Goal: Information Seeking & Learning: Learn about a topic

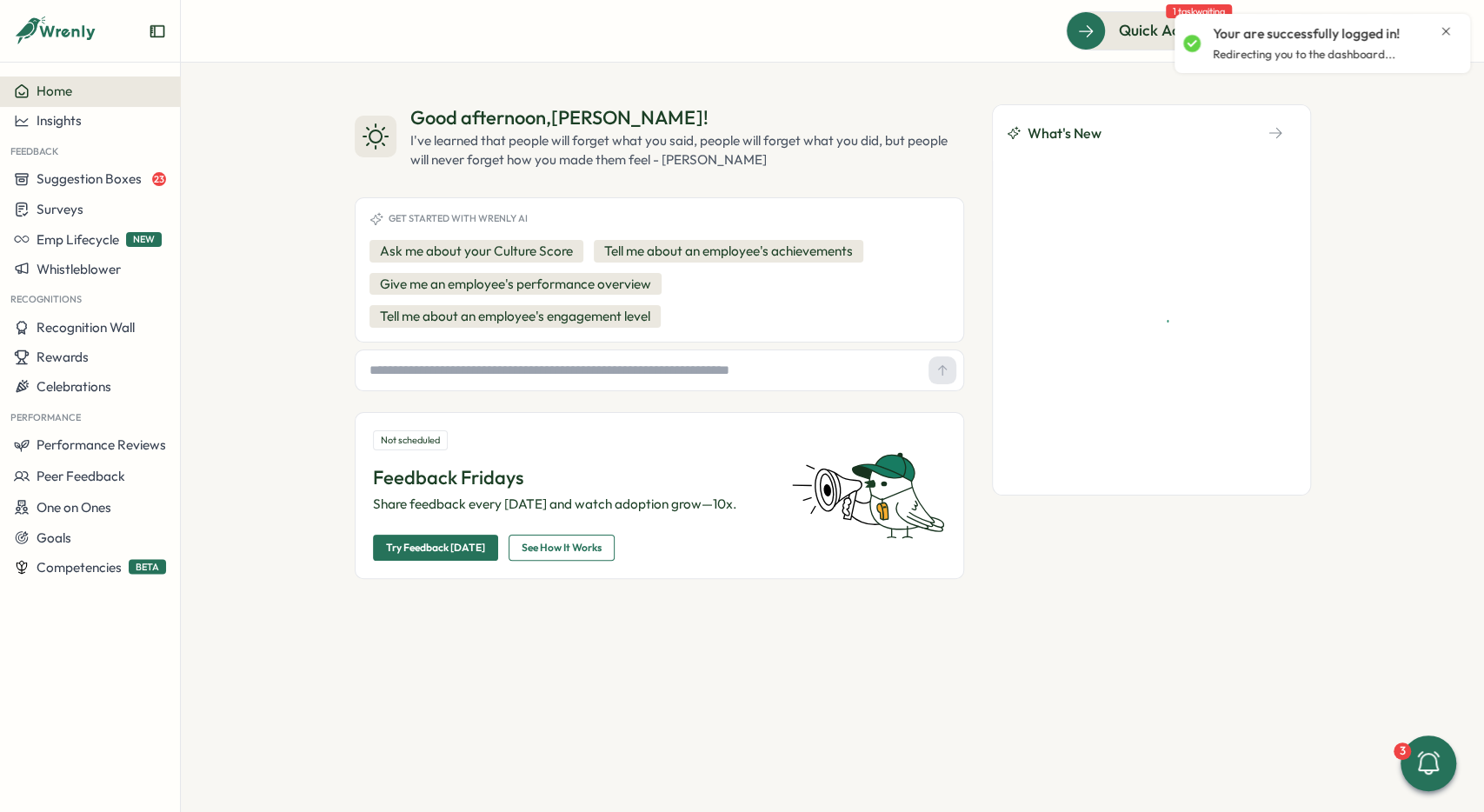
drag, startPoint x: 1443, startPoint y: 23, endPoint x: 1435, endPoint y: 35, distance: 14.4
click at [1443, 24] on div "Your are successfully logged in! Redirecting you to the dashboard..." at bounding box center [1322, 44] width 278 height 46
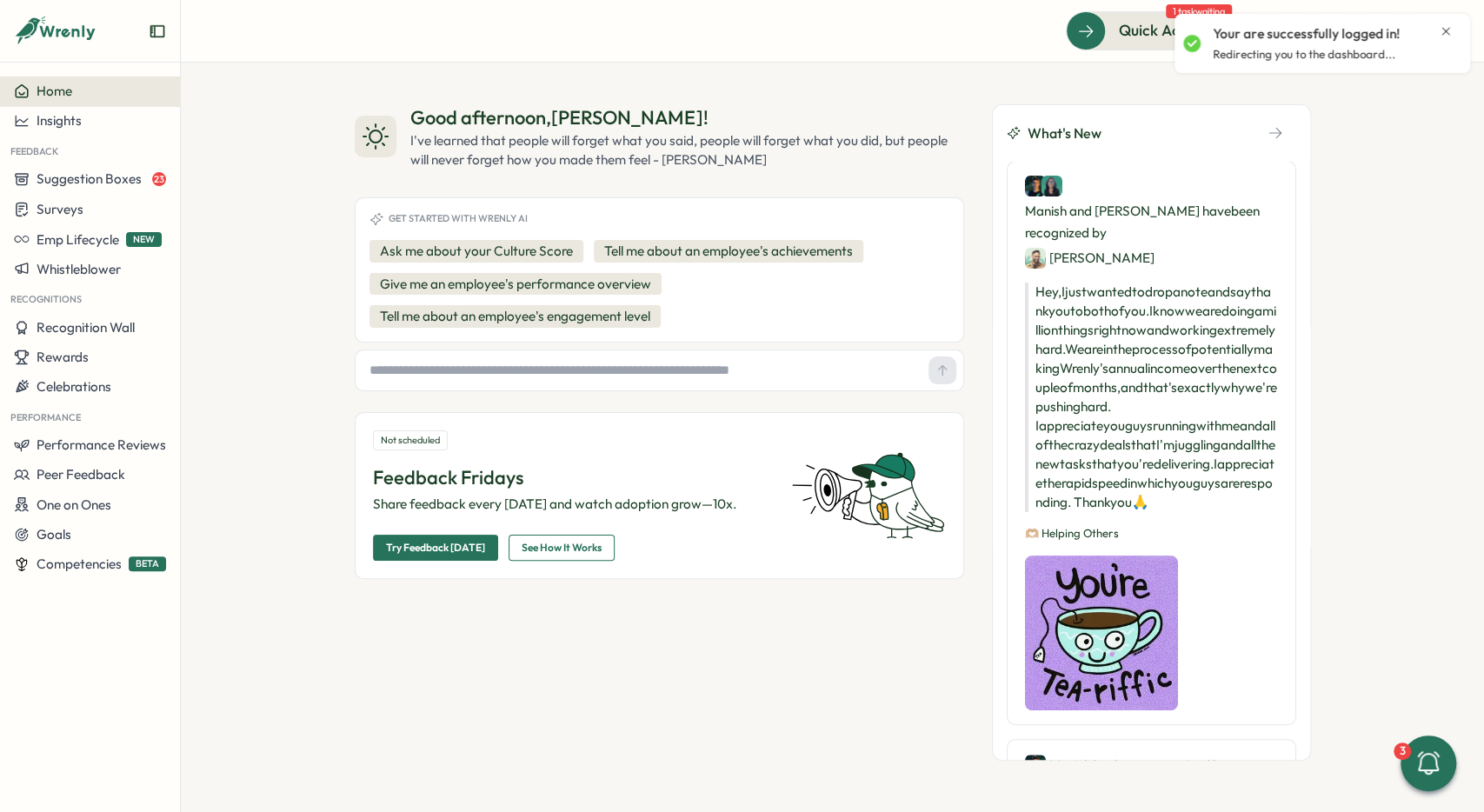
click at [1442, 30] on icon "Close notification" at bounding box center [1445, 31] width 14 height 14
click at [1387, 28] on button at bounding box center [1403, 31] width 35 height 35
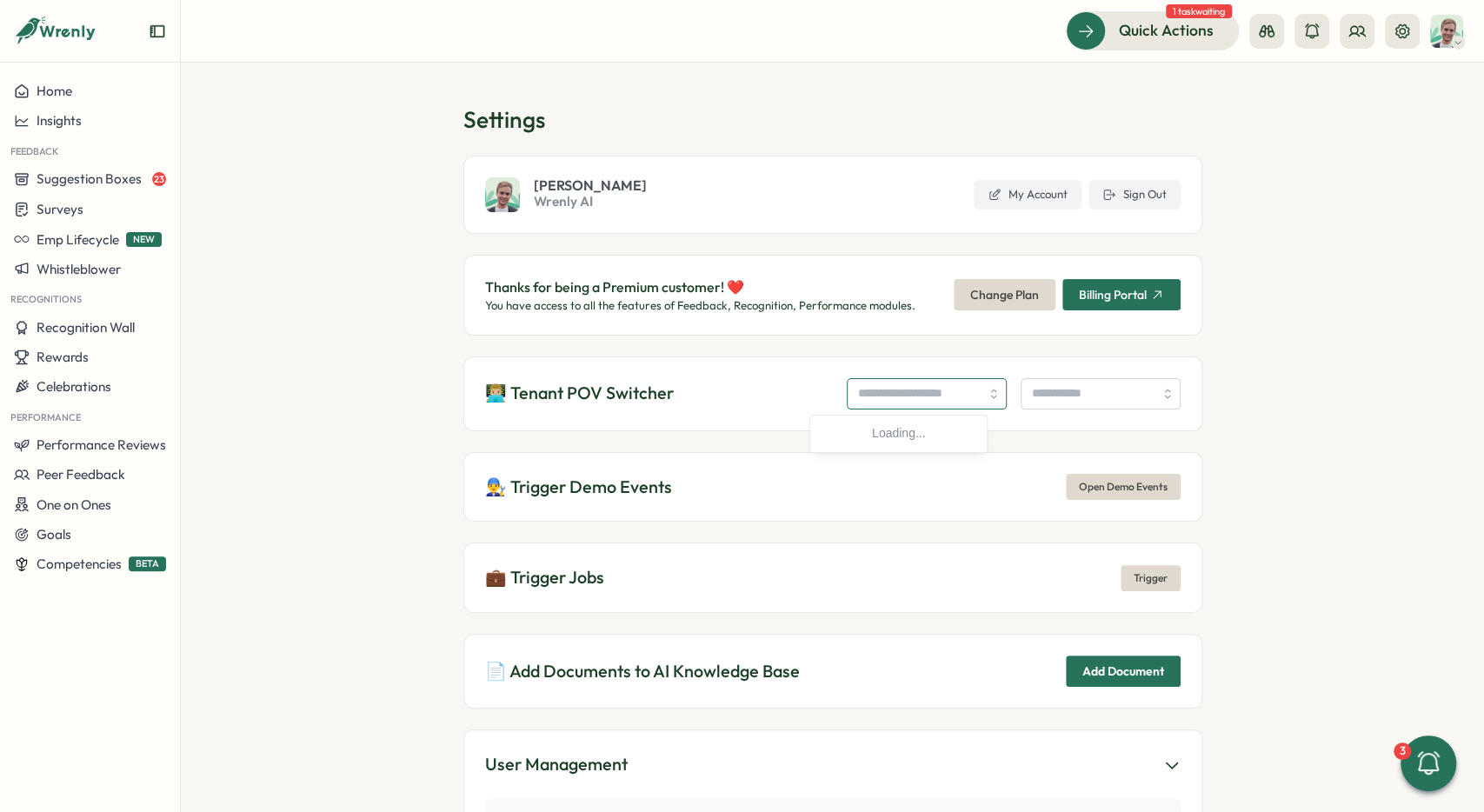
click at [863, 394] on input "search" at bounding box center [926, 393] width 160 height 31
type input "**********"
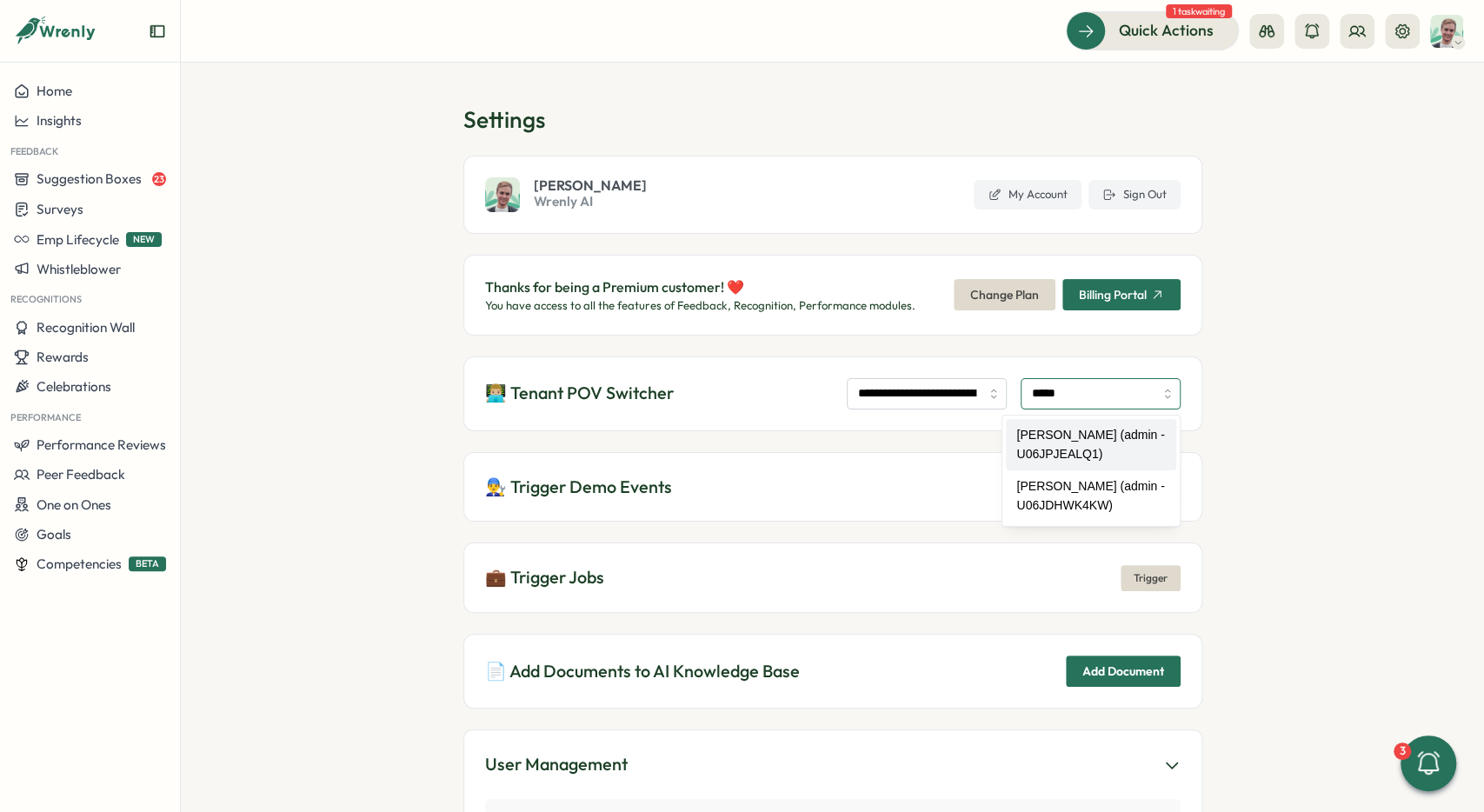
type input "**********"
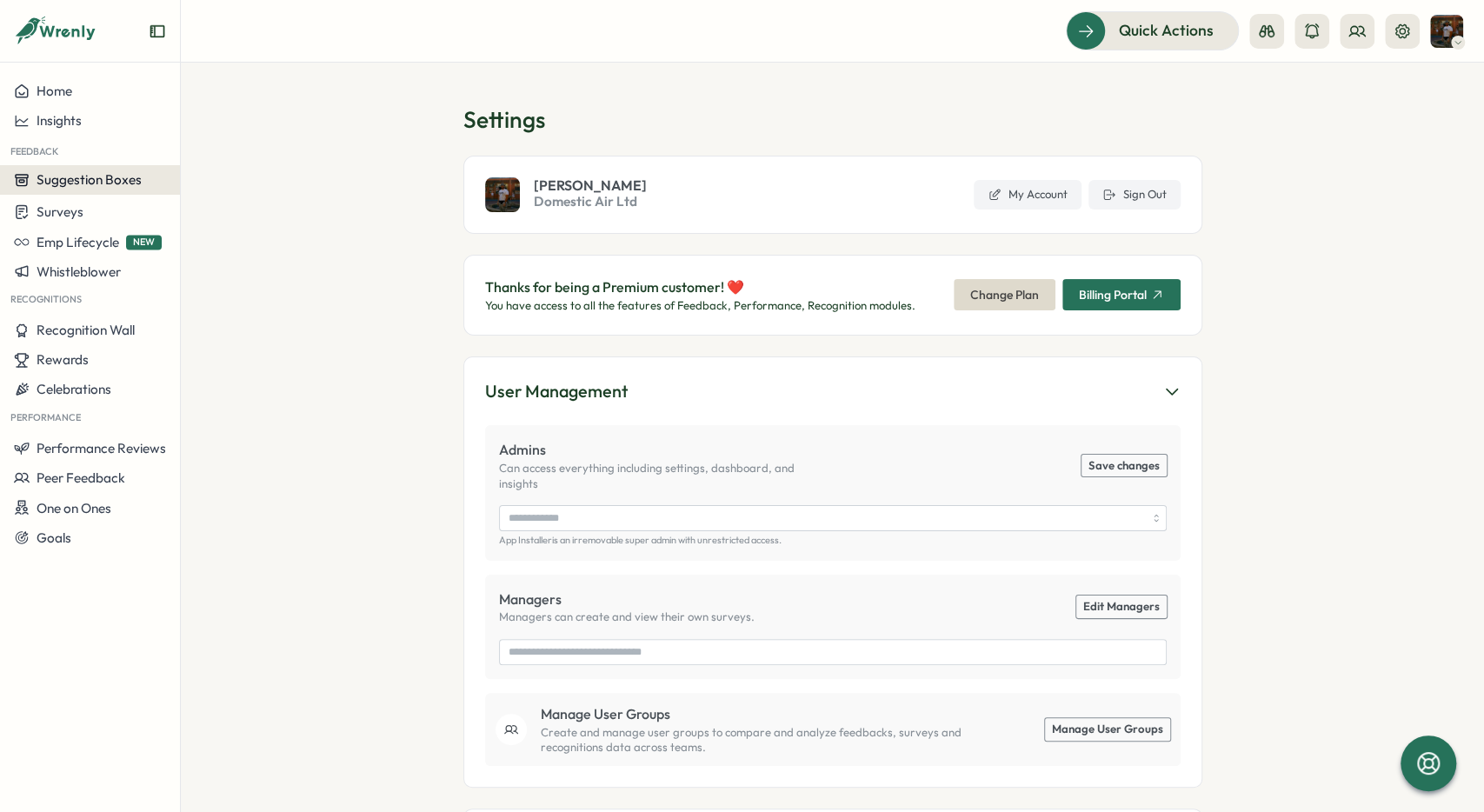
click at [134, 177] on span "Suggestion Boxes" at bounding box center [89, 179] width 106 height 16
click at [131, 186] on span "Suggestion Boxes" at bounding box center [89, 178] width 106 height 16
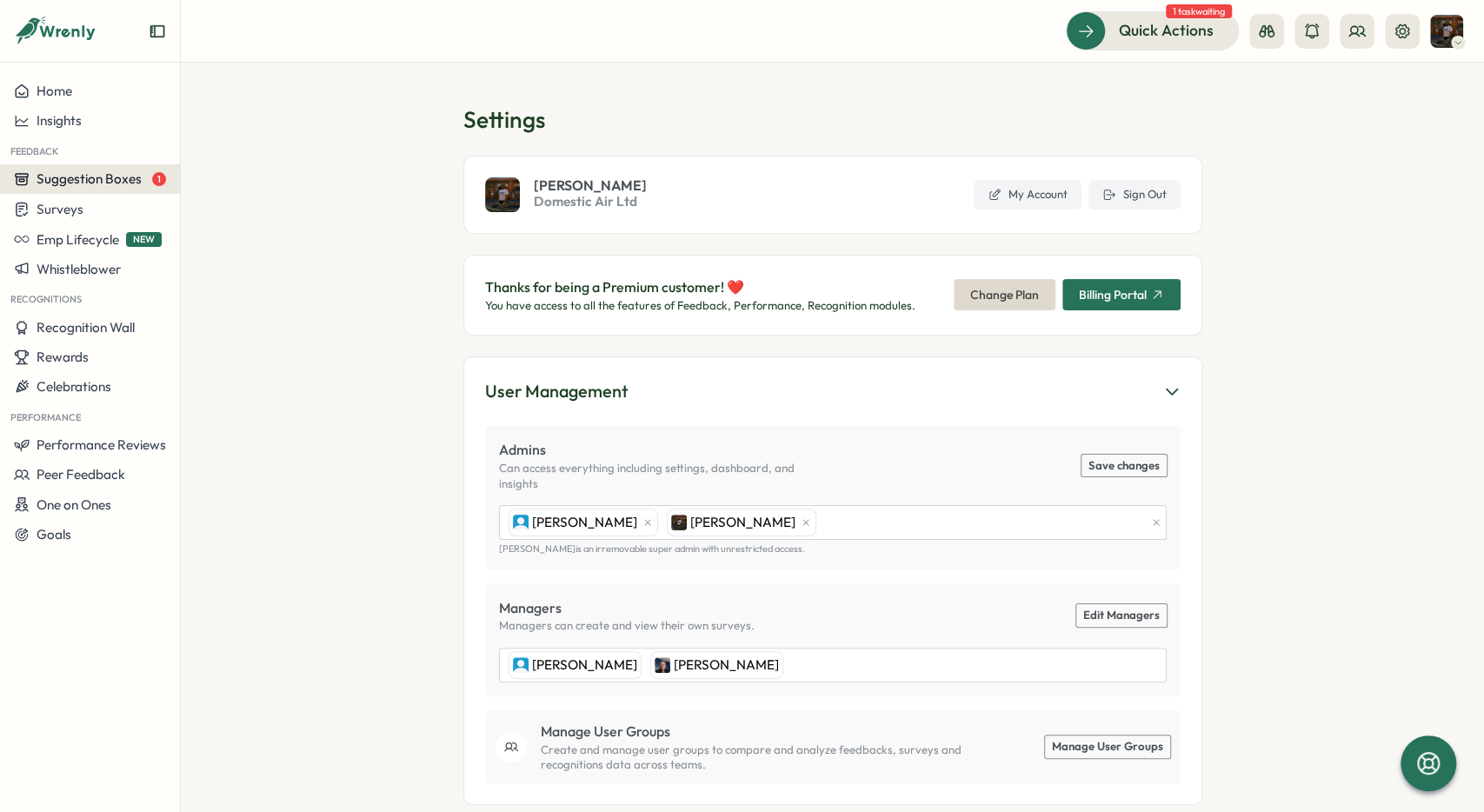
click at [131, 186] on span "Suggestion Boxes" at bounding box center [89, 178] width 106 height 16
click at [250, 156] on div "Leadership Suggestion Box 1" at bounding box center [272, 164] width 176 height 19
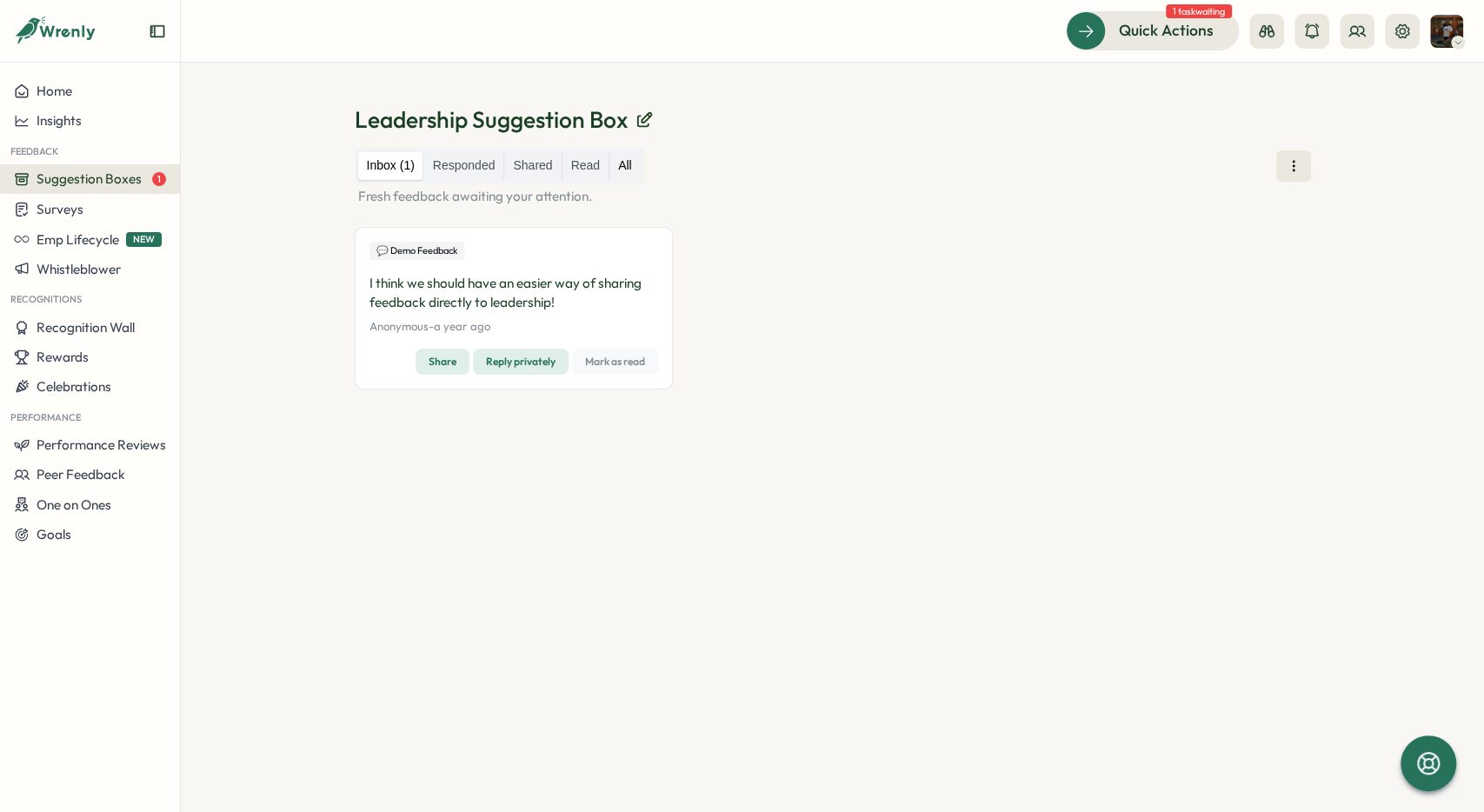
click at [619, 168] on label "All" at bounding box center [625, 166] width 31 height 28
click at [80, 211] on span "Surveys" at bounding box center [60, 208] width 47 height 16
click at [225, 180] on div "Insights" at bounding box center [249, 176] width 130 height 19
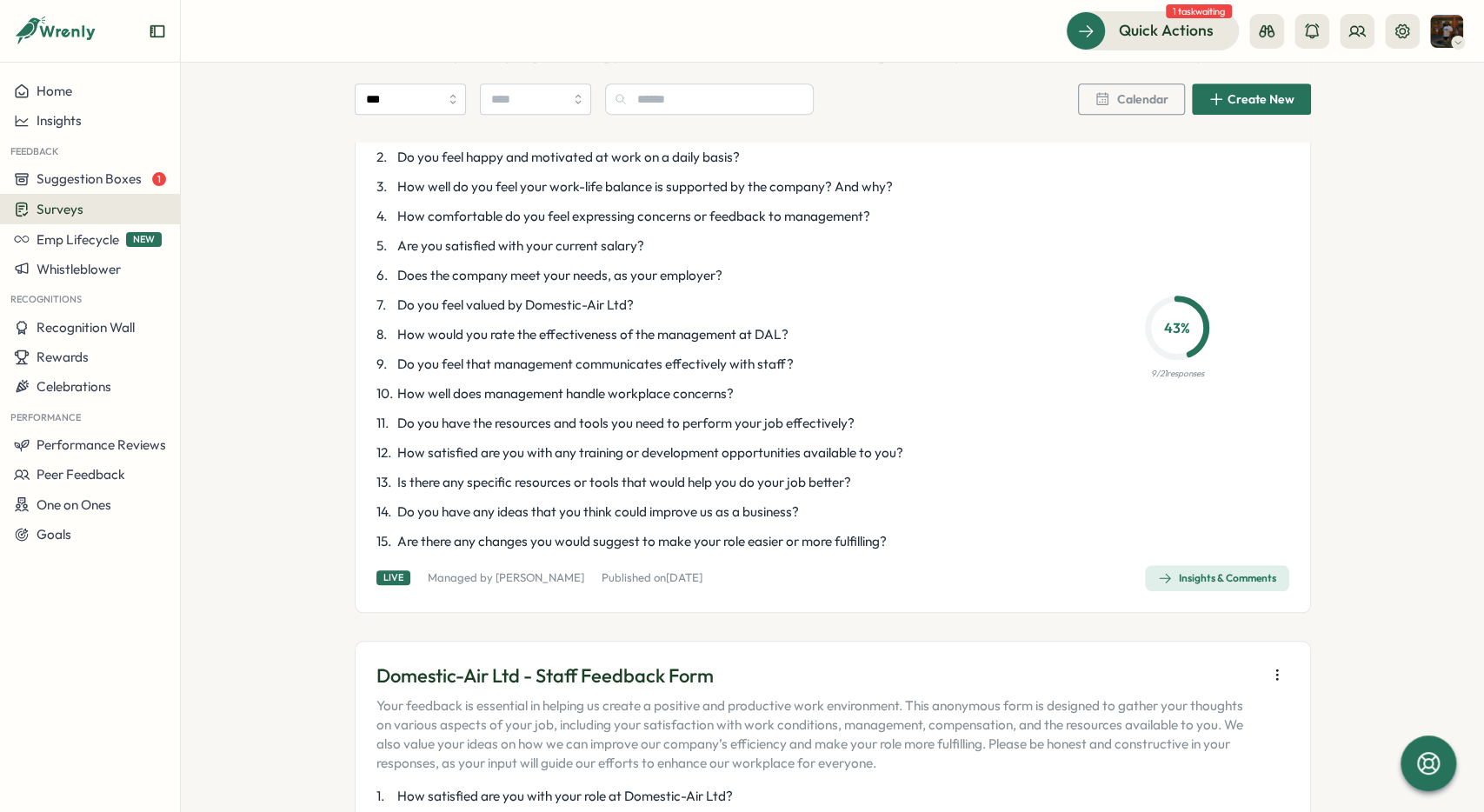
scroll to position [913, 0]
click at [156, 328] on div "Recognition Wall" at bounding box center [89, 328] width 152 height 16
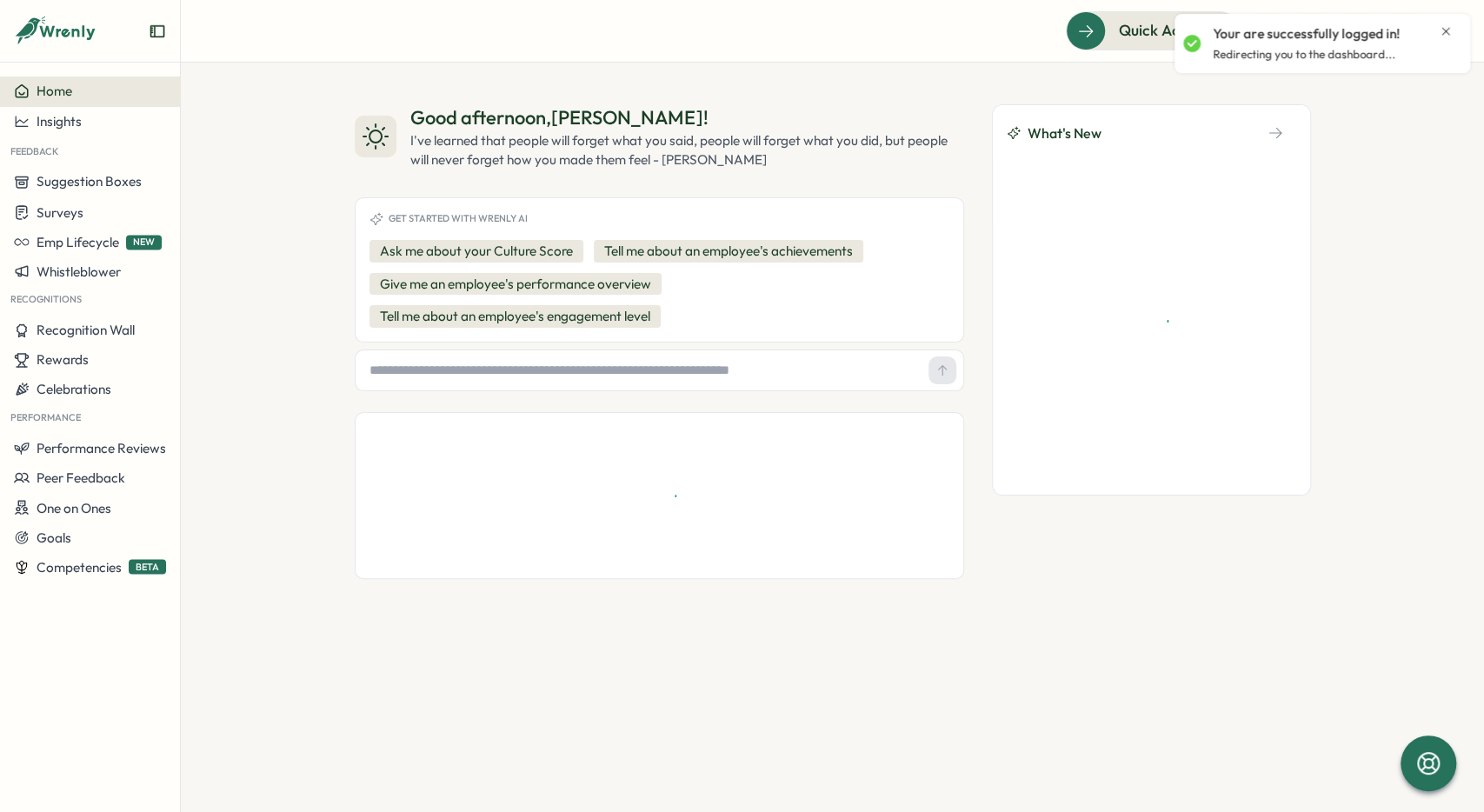
click at [1437, 33] on div "Your are successfully logged in!" at bounding box center [1333, 34] width 240 height 19
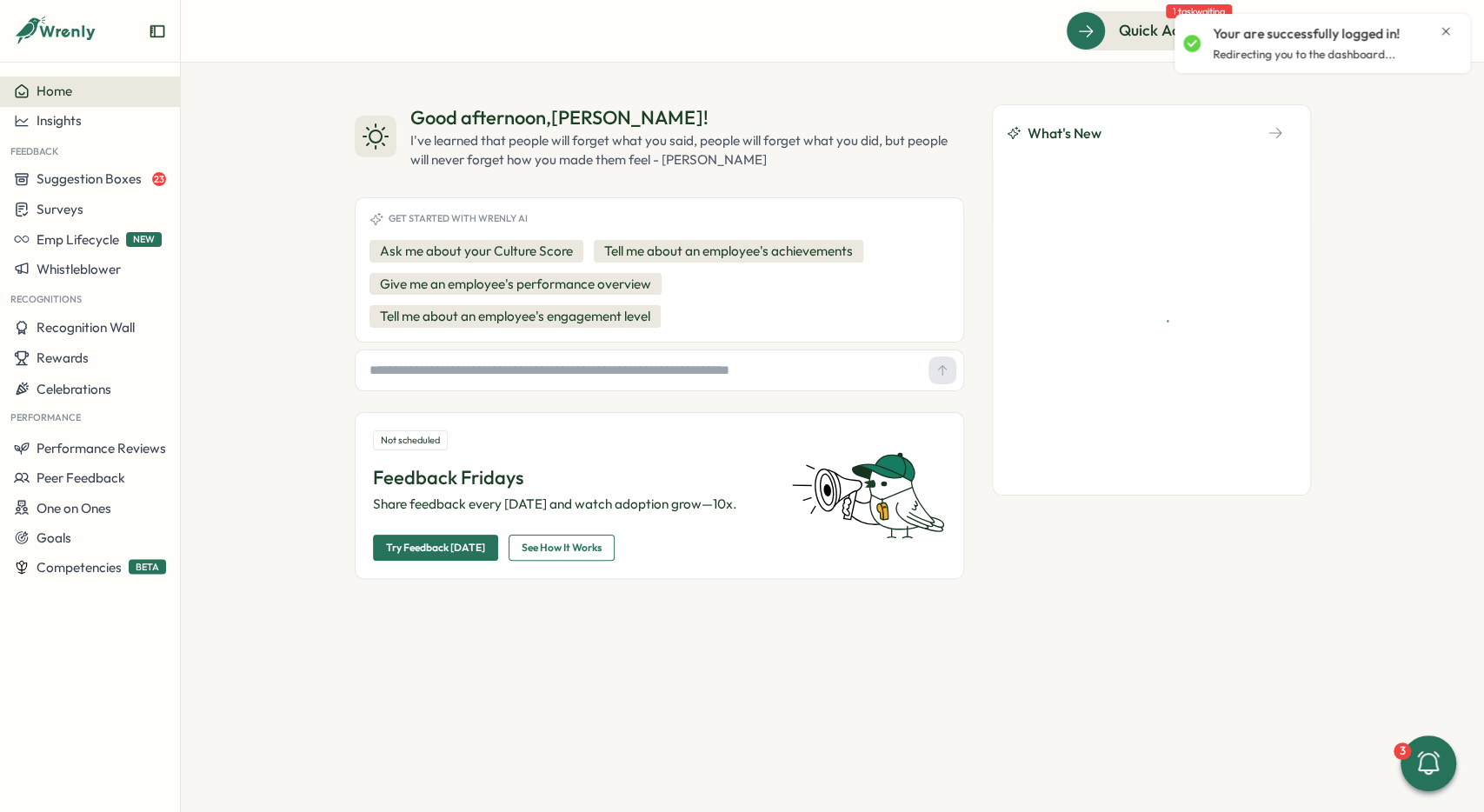
click at [1447, 33] on icon "Close notification" at bounding box center [1446, 31] width 8 height 8
click at [1405, 36] on icon at bounding box center [1403, 31] width 17 height 17
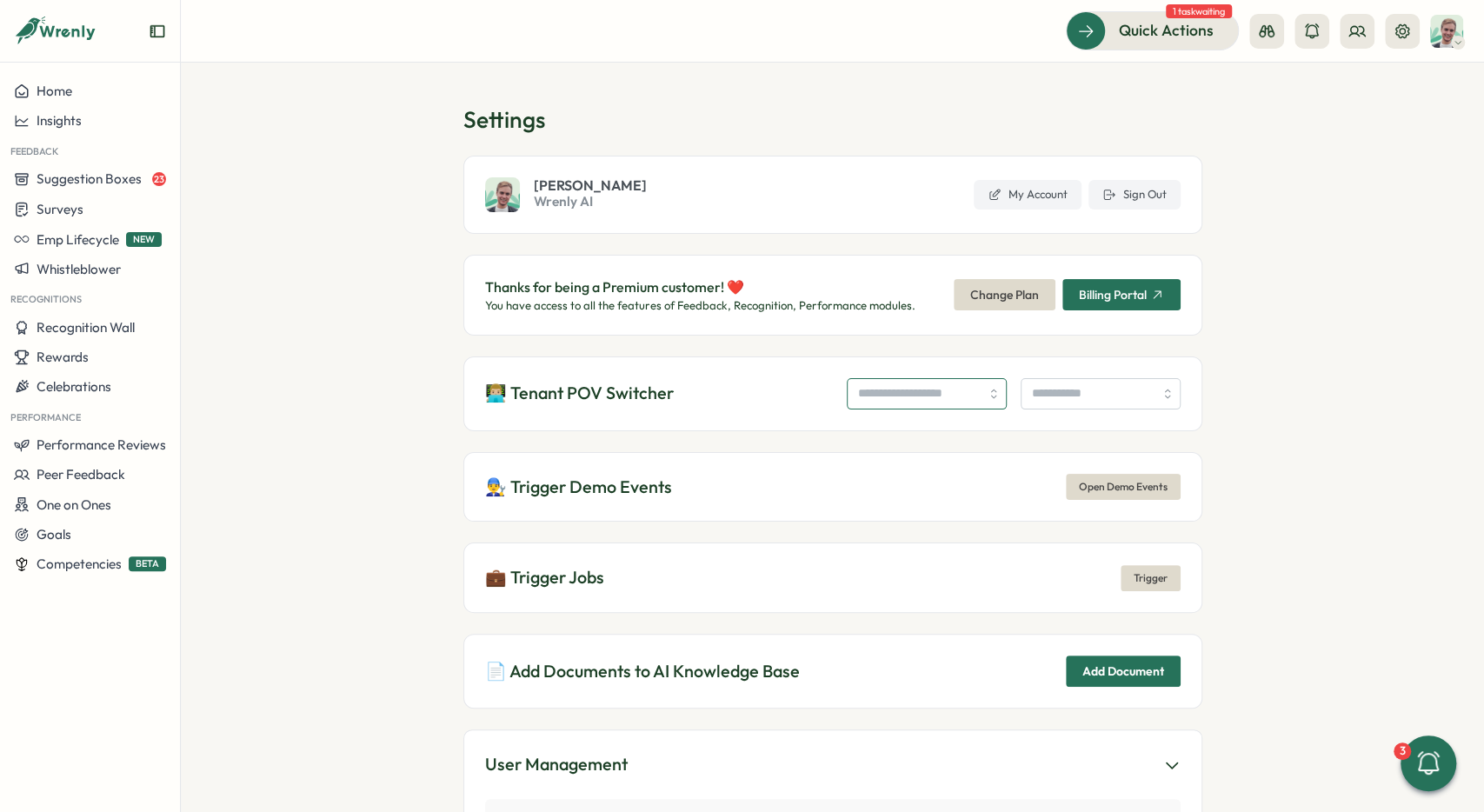
click at [874, 391] on input "search" at bounding box center [926, 393] width 160 height 31
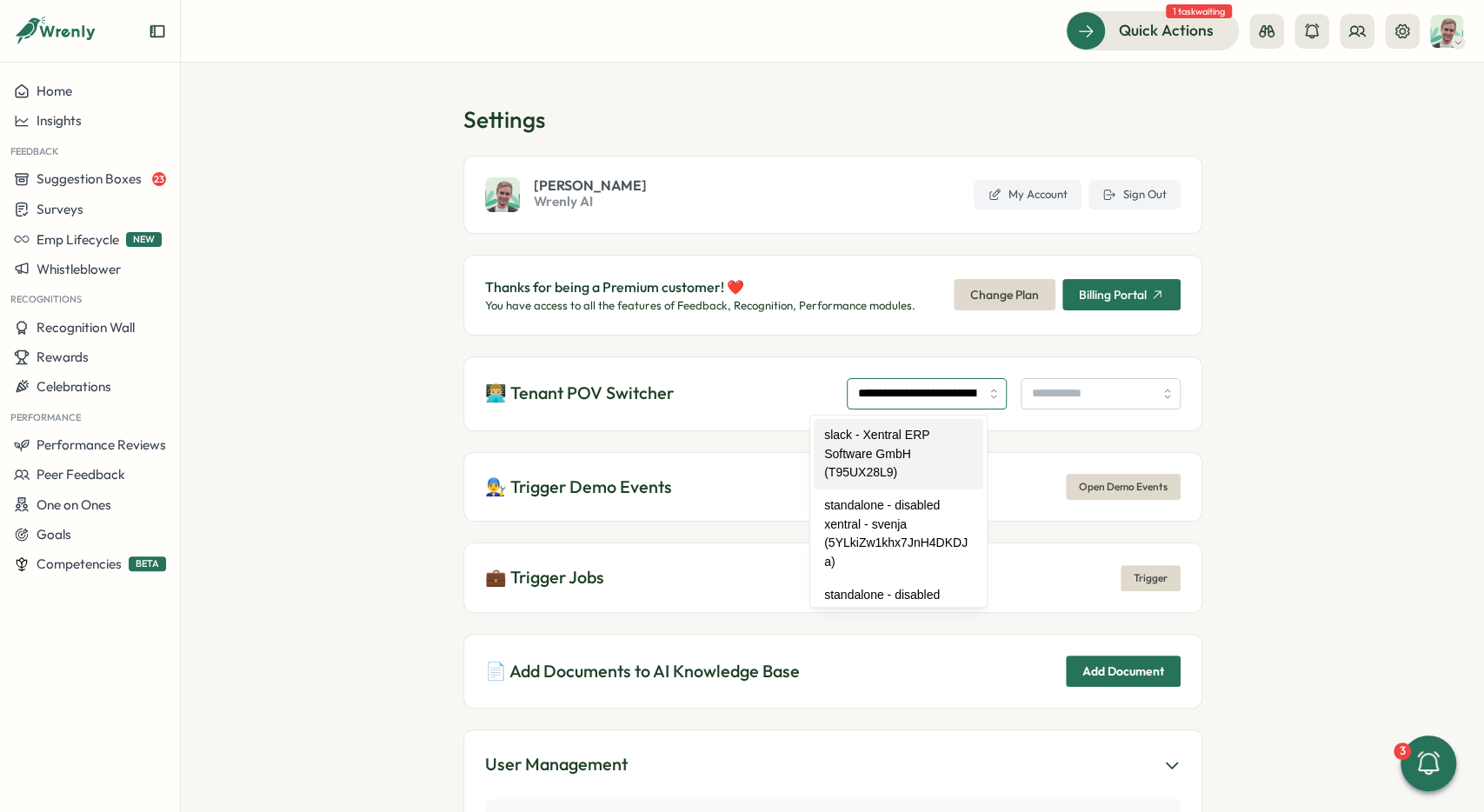
type input "**********"
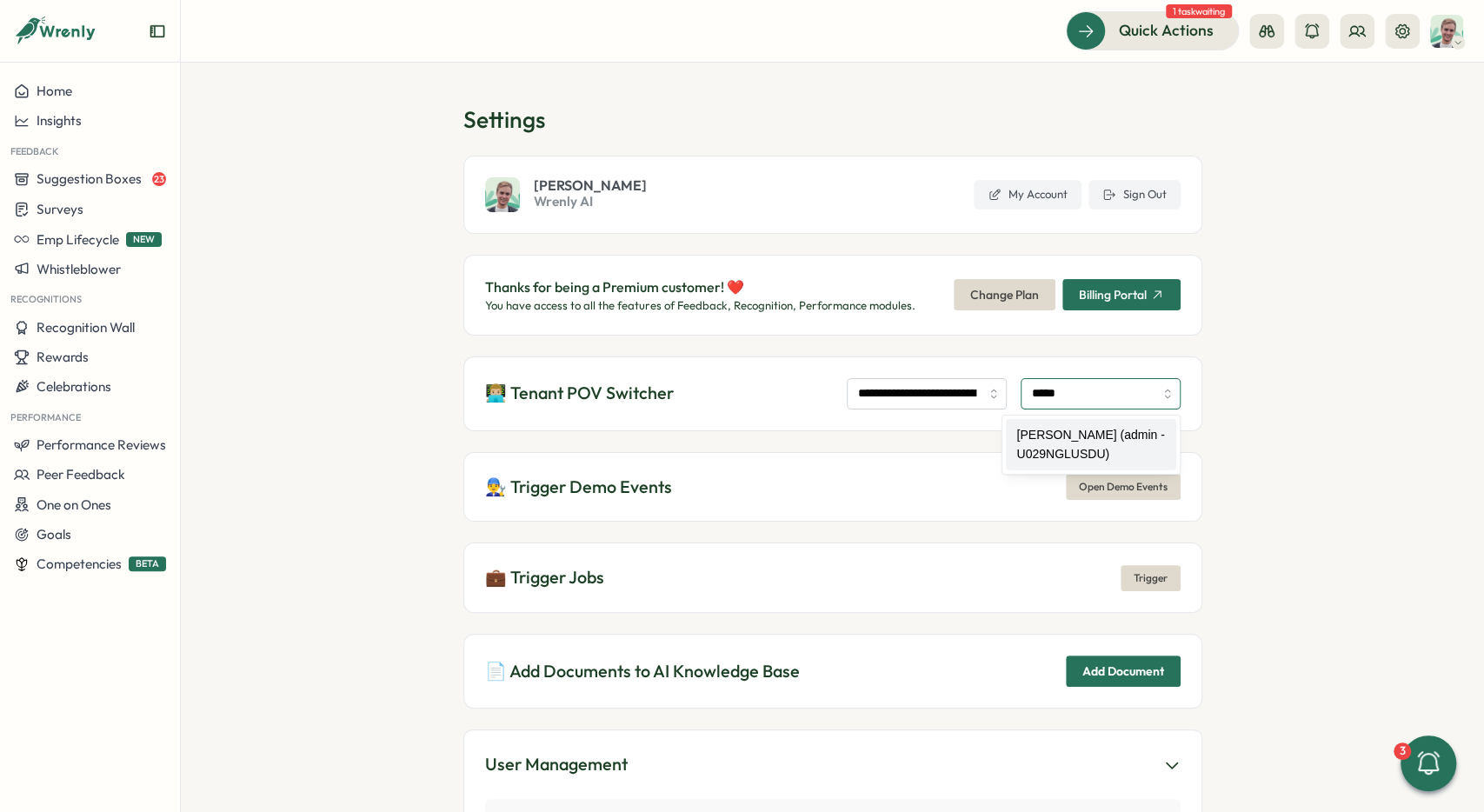
type input "**********"
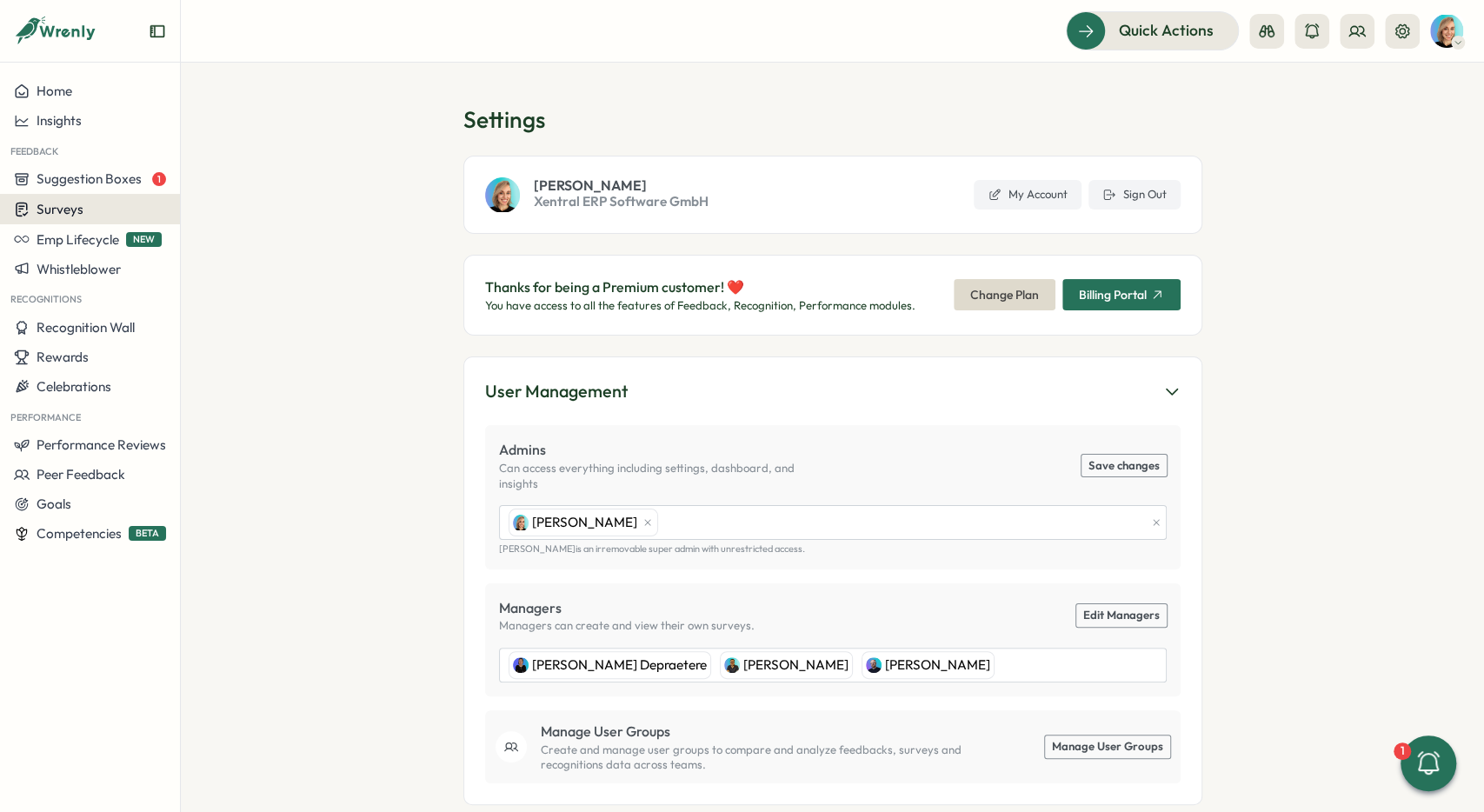
click at [90, 204] on div "Surveys" at bounding box center [89, 208] width 152 height 16
click at [231, 178] on div "Insights" at bounding box center [249, 176] width 130 height 19
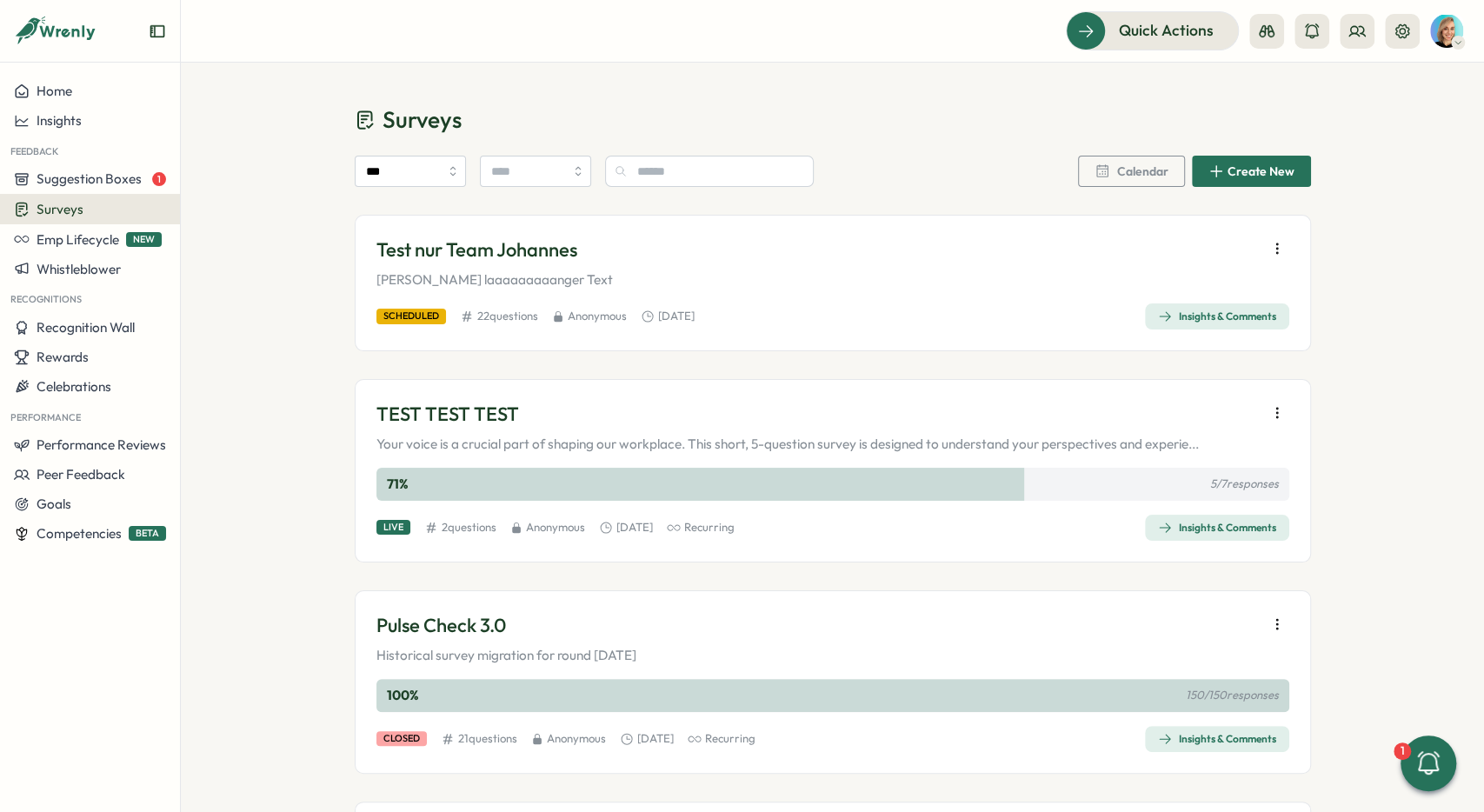
click at [1242, 531] on div "Insights & Comments" at bounding box center [1217, 527] width 118 height 14
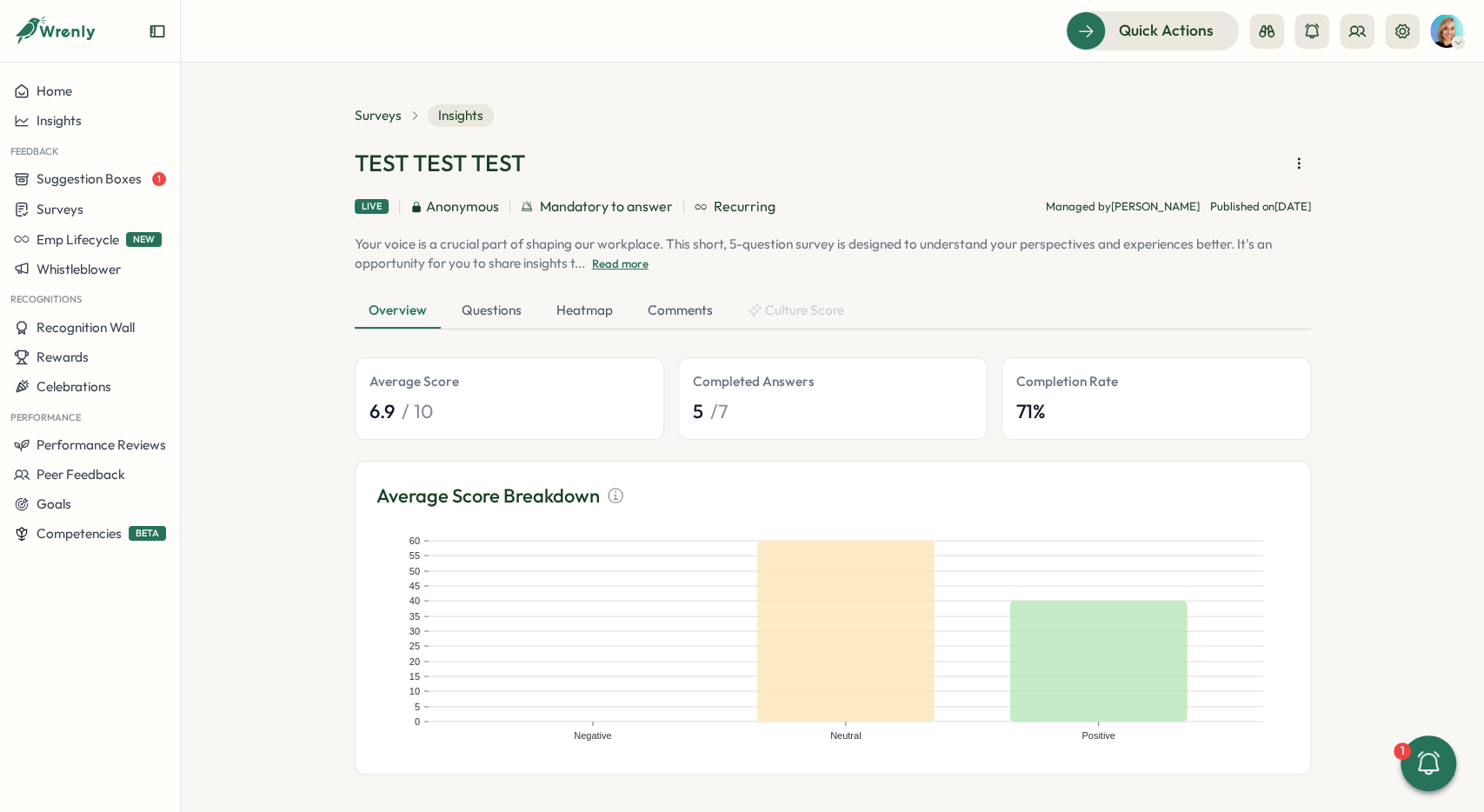
click at [623, 265] on button "Read more" at bounding box center [616, 265] width 63 height 16
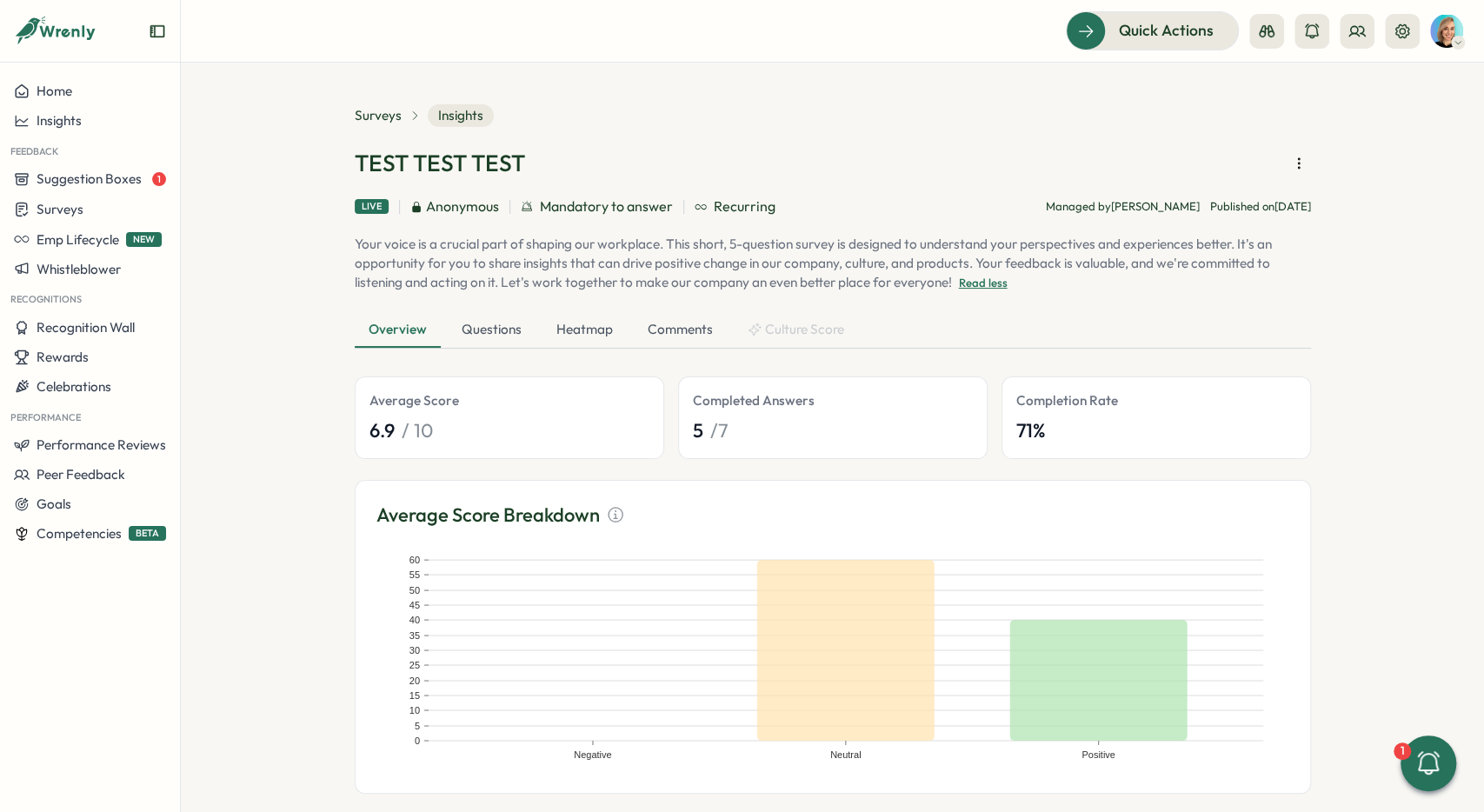
click at [993, 282] on button "Read less" at bounding box center [979, 283] width 55 height 16
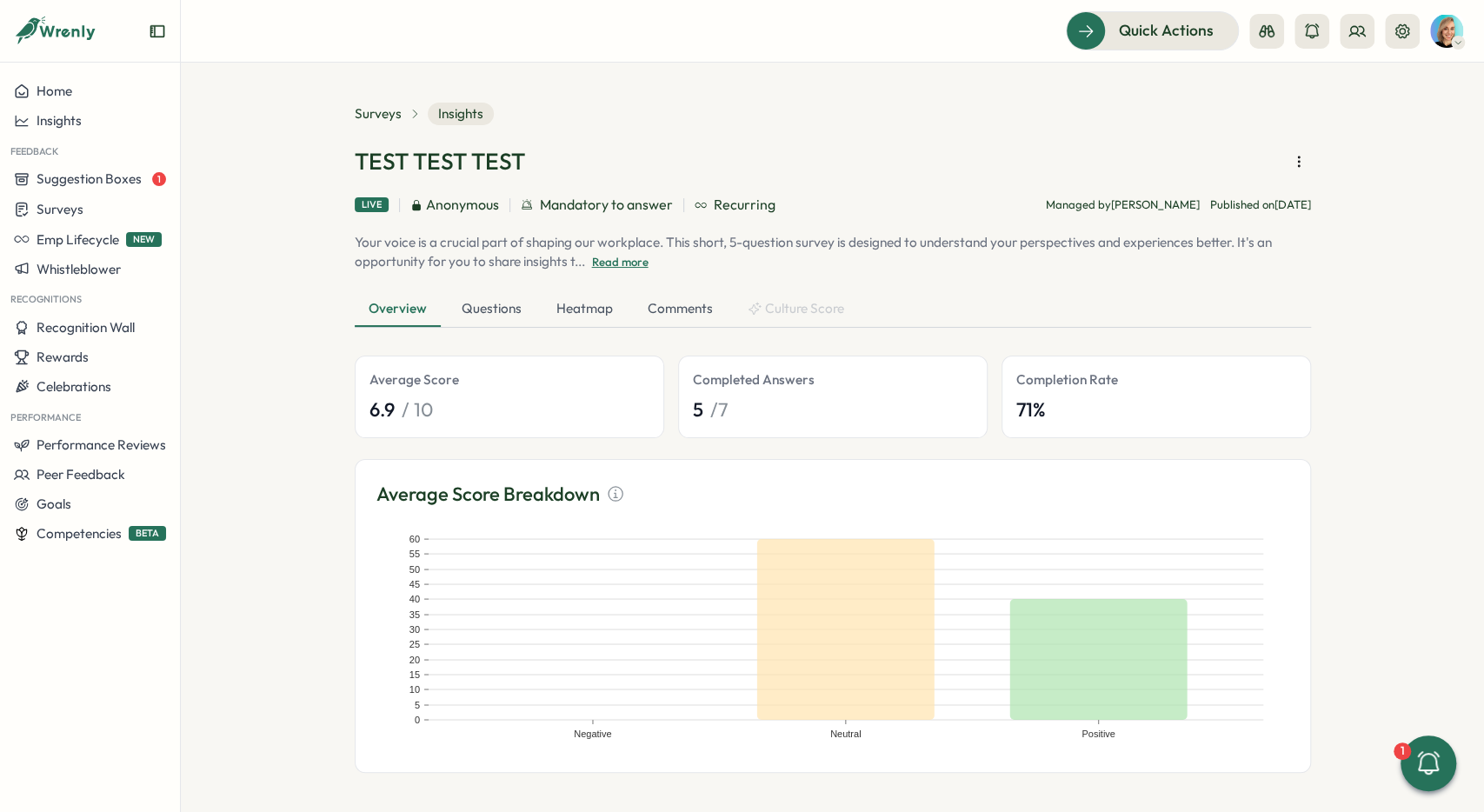
scroll to position [2, 0]
click at [504, 309] on div "Questions" at bounding box center [491, 309] width 88 height 35
